Goal: Task Accomplishment & Management: Complete application form

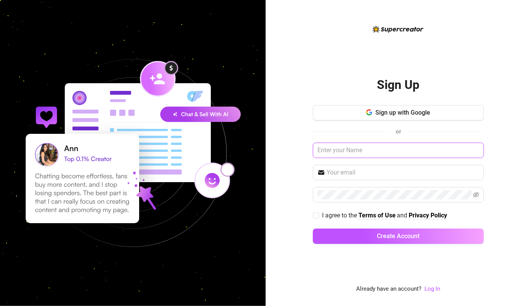
click at [383, 149] on input "text" at bounding box center [398, 150] width 171 height 15
drag, startPoint x: 383, startPoint y: 149, endPoint x: 346, endPoint y: 87, distance: 72.3
click at [346, 87] on div "Sign Up Sign up with Google or I agree to the Terms of Use and Privacy Policy C…" at bounding box center [398, 158] width 171 height 183
click at [366, 149] on input "text" at bounding box center [398, 150] width 171 height 15
type input "Jonalyn Antisoda"
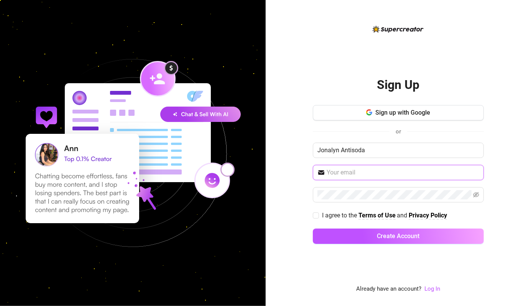
click at [373, 172] on input "text" at bounding box center [402, 172] width 152 height 9
type input "[EMAIL_ADDRESS][DOMAIN_NAME]"
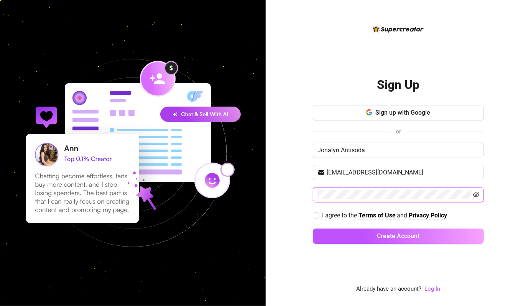
click at [478, 195] on icon "eye-invisible" at bounding box center [476, 194] width 6 height 5
click at [509, 221] on div "Sign Up Sign up with Google or Jonalyn Antisoda [EMAIL_ADDRESS][DOMAIN_NAME] I …" at bounding box center [397, 153] width 265 height 306
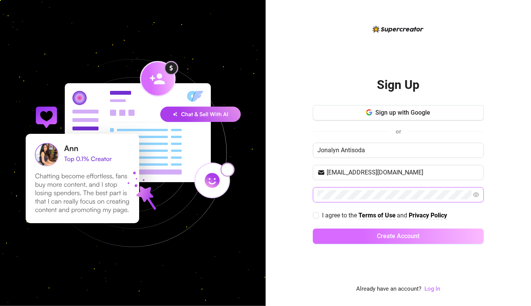
click at [396, 237] on span "Create Account" at bounding box center [398, 235] width 43 height 7
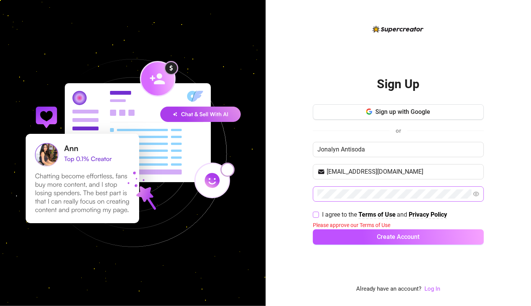
click at [315, 214] on input "I agree to the Terms of Use and Privacy Policy" at bounding box center [315, 213] width 5 height 5
checkbox input "true"
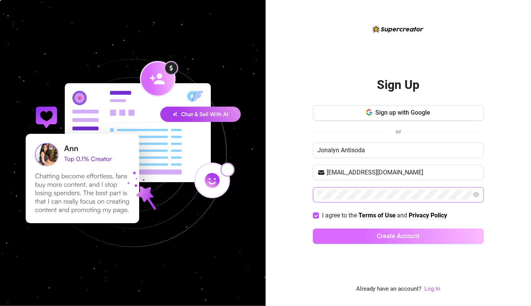
click at [389, 236] on span "Create Account" at bounding box center [398, 235] width 43 height 7
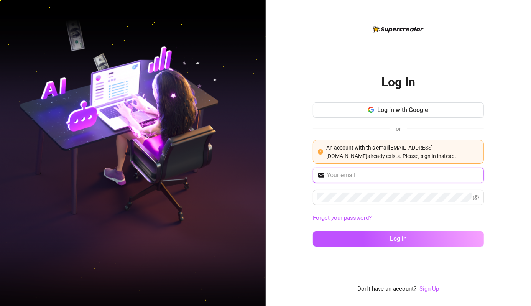
click at [388, 174] on input "text" at bounding box center [402, 174] width 152 height 9
click at [357, 175] on input "text" at bounding box center [402, 174] width 152 height 9
click at [412, 111] on span "Log in with Google" at bounding box center [402, 109] width 51 height 7
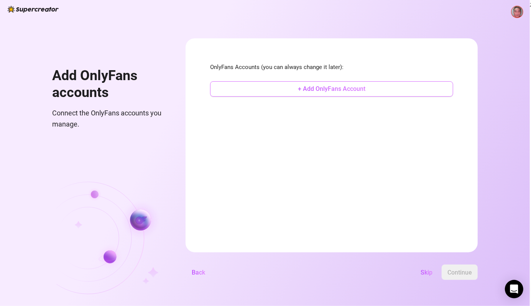
click at [306, 89] on span "+ Add OnlyFans Account" at bounding box center [331, 88] width 67 height 7
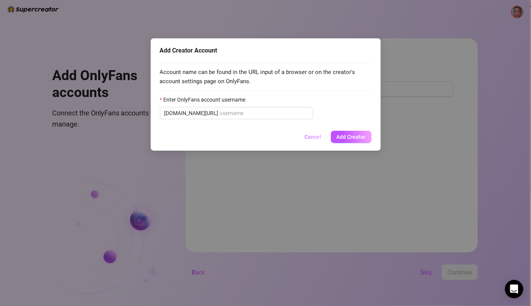
click at [313, 137] on span "Cancel" at bounding box center [313, 137] width 17 height 6
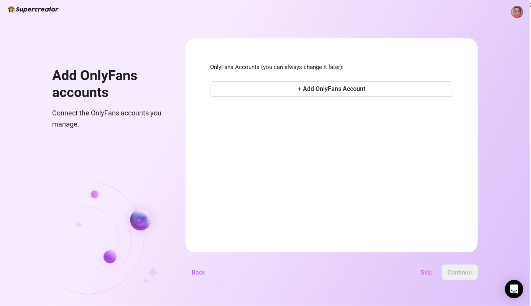
click at [427, 272] on span "Skip" at bounding box center [426, 272] width 12 height 7
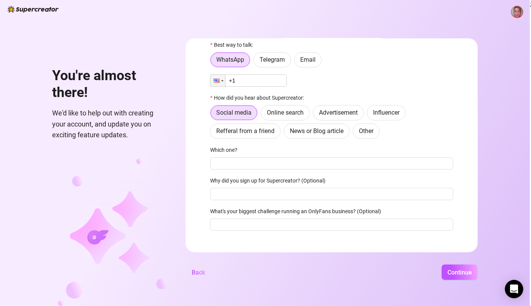
scroll to position [32, 0]
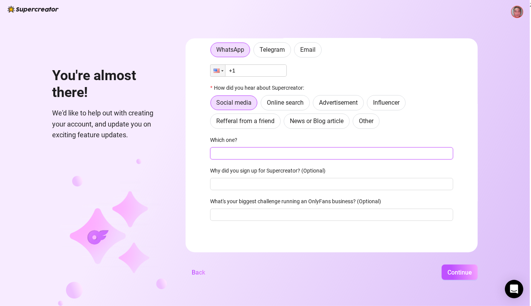
click at [289, 152] on input "Which one?" at bounding box center [331, 153] width 243 height 12
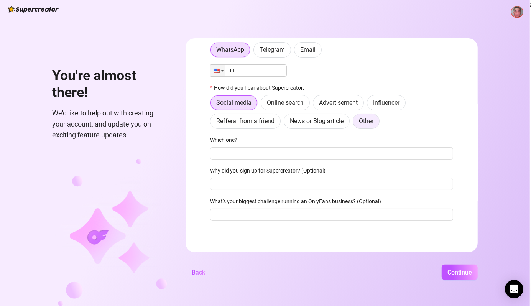
click at [367, 120] on span "Other" at bounding box center [366, 120] width 15 height 7
click at [355, 123] on input "Other" at bounding box center [355, 123] width 0 height 0
click at [316, 52] on label "Email" at bounding box center [308, 49] width 28 height 15
click at [296, 52] on input "Email" at bounding box center [296, 52] width 0 height 0
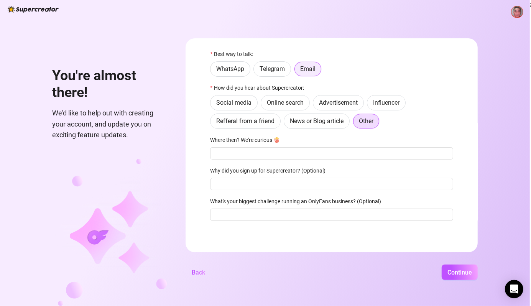
scroll to position [13, 0]
click at [452, 272] on span "Continue" at bounding box center [459, 272] width 25 height 7
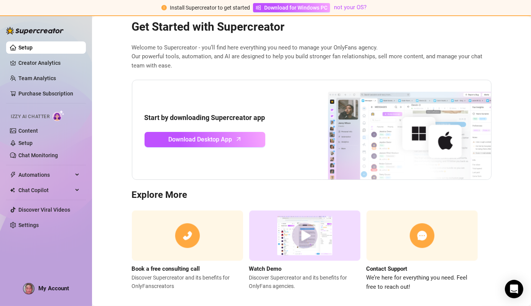
scroll to position [26, 0]
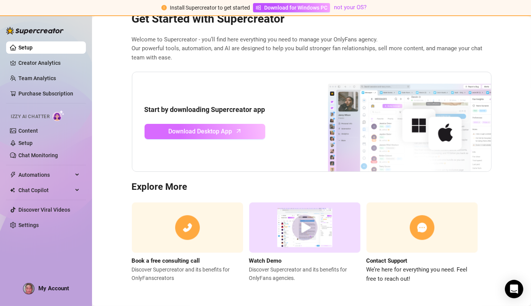
click at [215, 133] on span "Download Desktop App" at bounding box center [200, 131] width 64 height 10
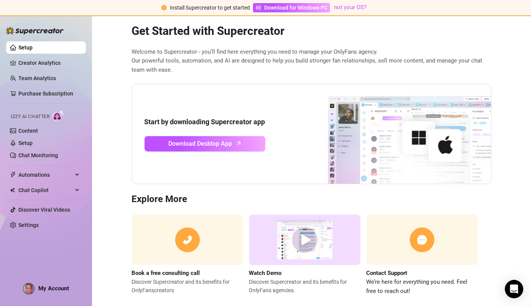
scroll to position [26, 0]
